Goal: Find specific page/section: Find specific page/section

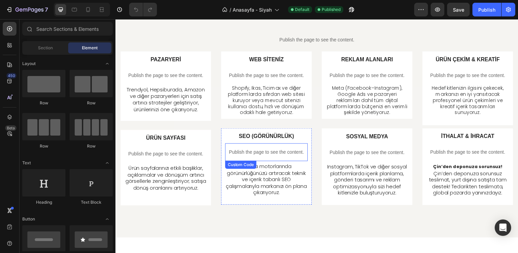
scroll to position [241, 0]
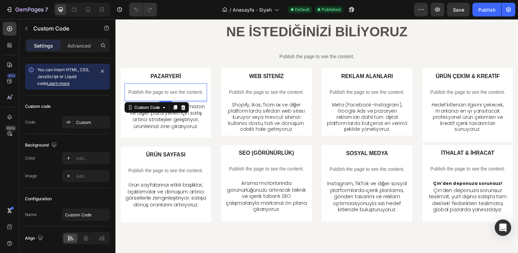
click at [177, 91] on p "Publish the page to see the content." at bounding box center [167, 93] width 84 height 7
click at [218, 155] on div "ÜRÜN SAYFASI Text Block Publish the page to see the content. Custom Code Ürün s…" at bounding box center [321, 190] width 401 height 84
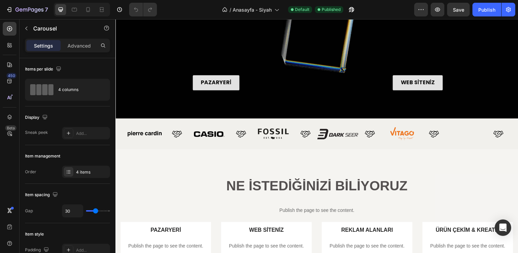
scroll to position [0, 0]
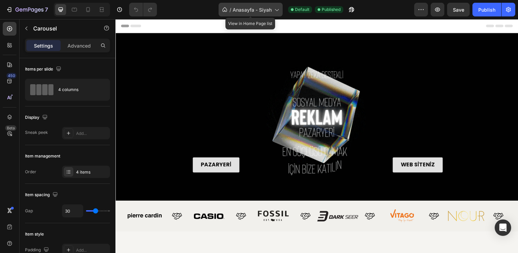
click at [274, 14] on div "/ Anasayfa - Siyah" at bounding box center [251, 10] width 64 height 14
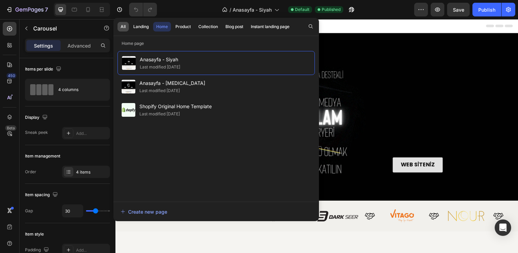
click at [130, 29] on button "All" at bounding box center [141, 27] width 22 height 10
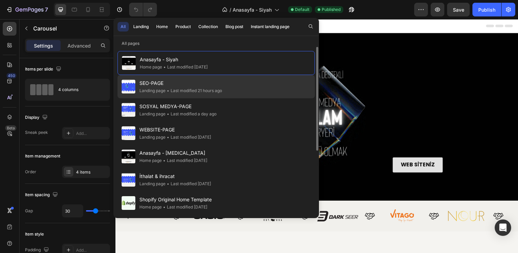
click at [204, 91] on div "• Last modified 21 hours ago" at bounding box center [194, 90] width 57 height 7
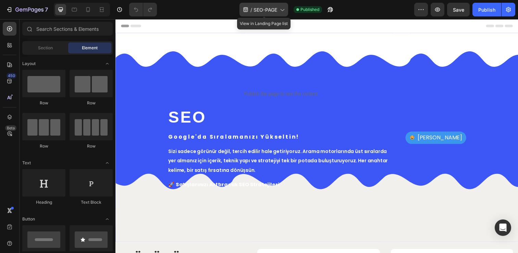
click at [270, 12] on span "SEO-PAGE" at bounding box center [266, 9] width 24 height 7
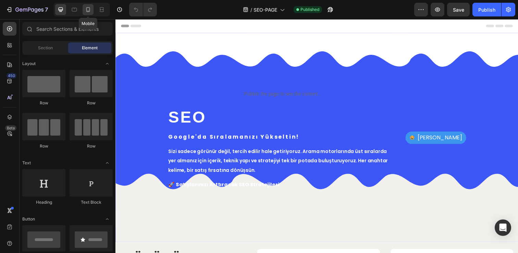
click at [87, 8] on icon at bounding box center [88, 9] width 4 height 5
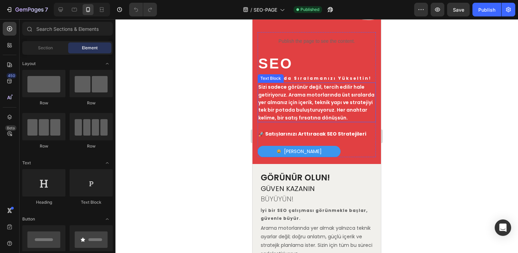
scroll to position [4, 0]
